Goal: Find specific page/section: Find specific page/section

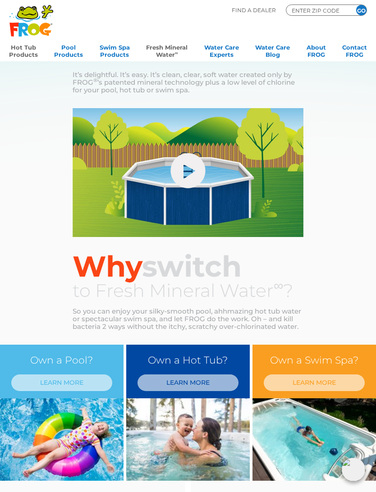
click at [26, 51] on link "Hot Tub Products" at bounding box center [23, 50] width 29 height 18
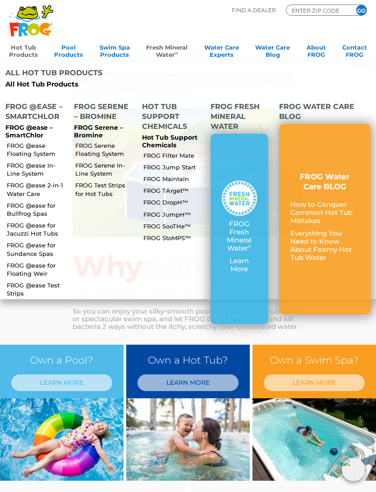
click at [103, 142] on link "FROG Serene Floating System" at bounding box center [105, 150] width 60 height 16
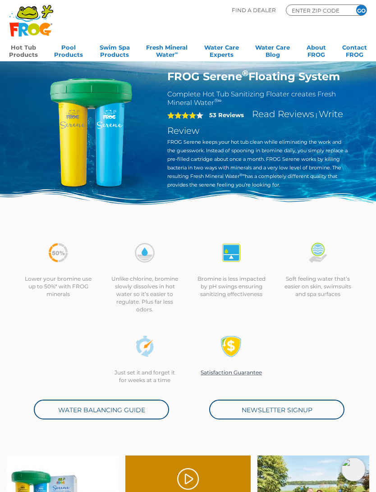
click at [102, 98] on img at bounding box center [90, 132] width 125 height 125
click at [332, 9] on input "ENTER ZIP CODE" at bounding box center [318, 10] width 54 height 8
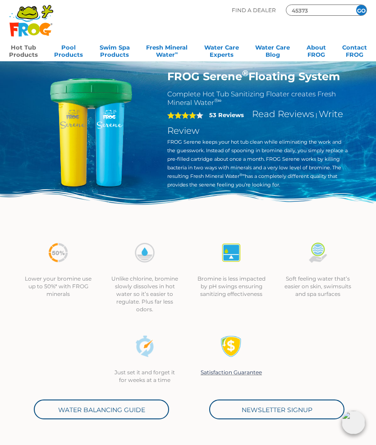
type input "45373"
click at [359, 13] on input "GO" at bounding box center [361, 10] width 10 height 10
